Goal: Task Accomplishment & Management: Use online tool/utility

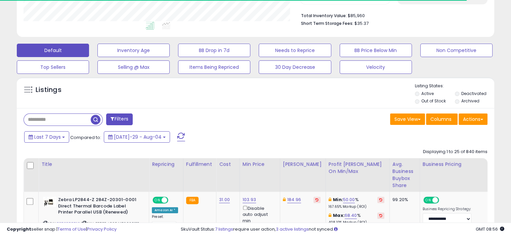
scroll to position [137, 276]
click at [466, 117] on button "Actions" at bounding box center [472, 119] width 29 height 11
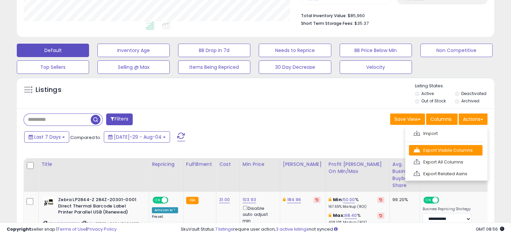
click at [441, 151] on link "Export Visible Columns" at bounding box center [446, 150] width 74 height 10
